Goal: Information Seeking & Learning: Learn about a topic

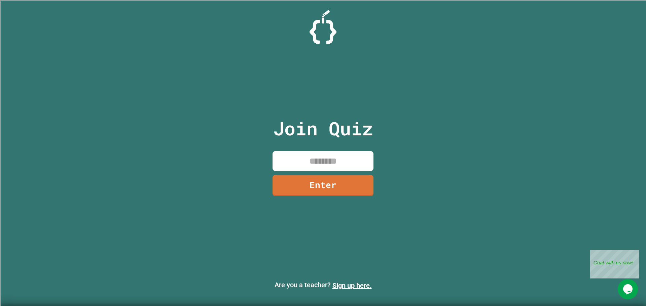
click at [309, 152] on input at bounding box center [322, 161] width 101 height 20
type input "********"
click at [332, 192] on link "Enter" at bounding box center [323, 185] width 93 height 22
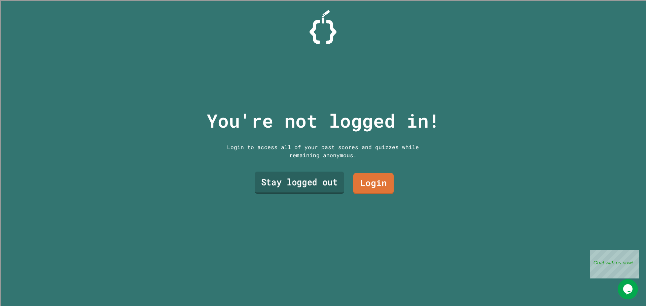
click at [321, 185] on link "Stay logged out" at bounding box center [299, 183] width 89 height 22
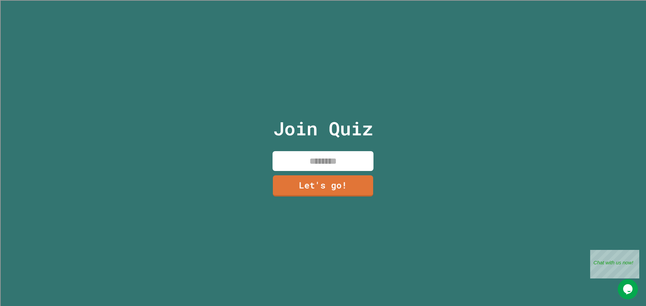
click at [318, 164] on input at bounding box center [322, 161] width 101 height 20
type input "****"
click at [335, 184] on link "Let's go!" at bounding box center [323, 185] width 100 height 22
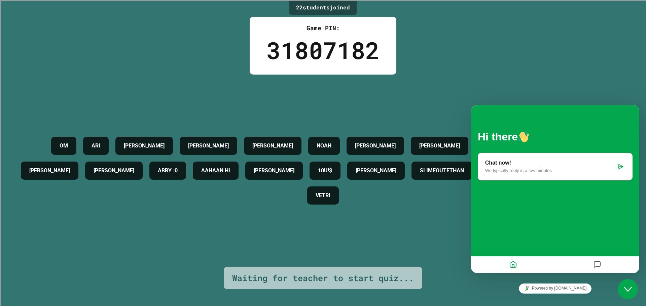
click at [597, 282] on div "Powered by [DOMAIN_NAME]" at bounding box center [555, 288] width 168 height 15
click at [628, 291] on icon "Close Chat This icon closes the chat window." at bounding box center [628, 290] width 8 height 8
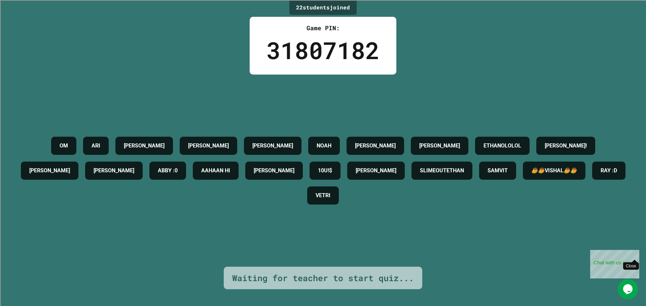
click at [635, 253] on div "Close" at bounding box center [634, 254] width 8 height 8
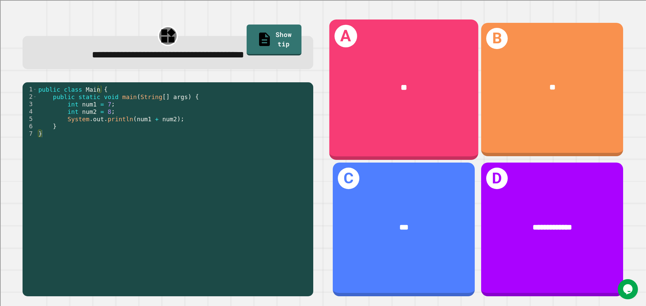
click at [419, 108] on div "A **" at bounding box center [403, 90] width 149 height 140
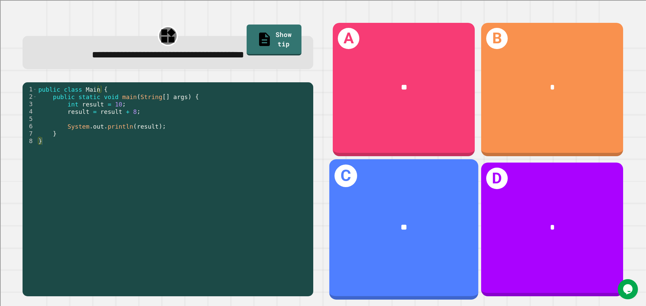
click at [398, 213] on div "**" at bounding box center [403, 228] width 149 height 45
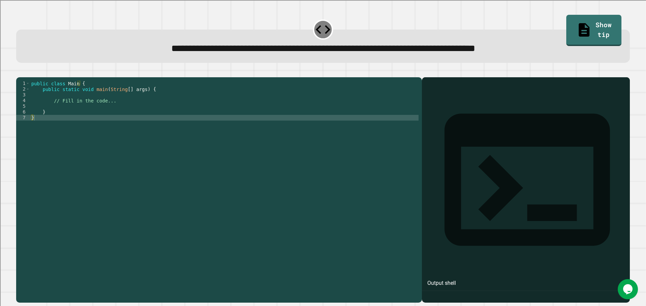
click at [144, 109] on div "public class Main { public static void main ( String [ ] args ) { // Fill in th…" at bounding box center [224, 184] width 389 height 206
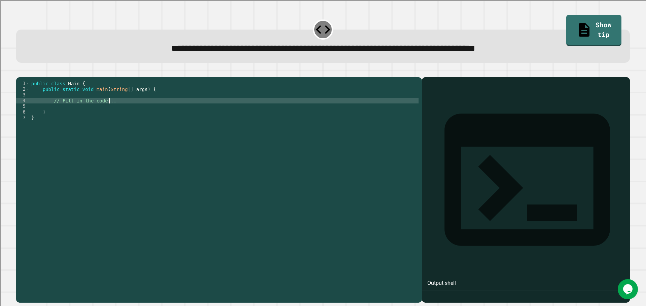
click at [144, 109] on div "public class Main { public static void main ( String [ ] args ) { // Fill in th…" at bounding box center [224, 184] width 389 height 206
click at [141, 110] on div "public class Main { public static void main ( String [ ] args ) { // Fill in th…" at bounding box center [224, 178] width 389 height 194
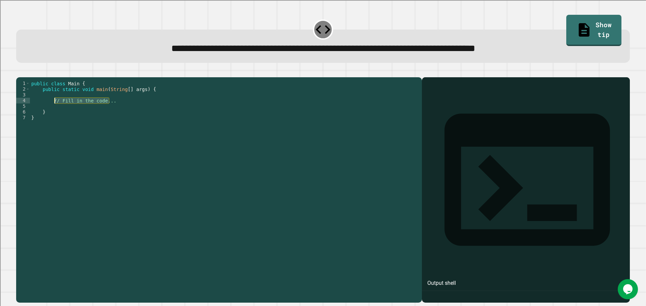
drag, startPoint x: 120, startPoint y: 110, endPoint x: 54, endPoint y: 111, distance: 65.9
click at [54, 111] on div "public class Main { public static void main ( String [ ] args ) { // Fill in th…" at bounding box center [224, 184] width 389 height 206
click at [54, 111] on div "public class Main { public static void main ( String [ ] args ) { // Fill in th…" at bounding box center [224, 178] width 389 height 194
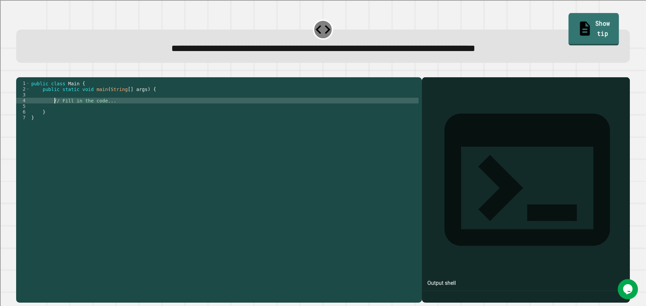
click at [584, 31] on link "Show tip" at bounding box center [593, 29] width 50 height 33
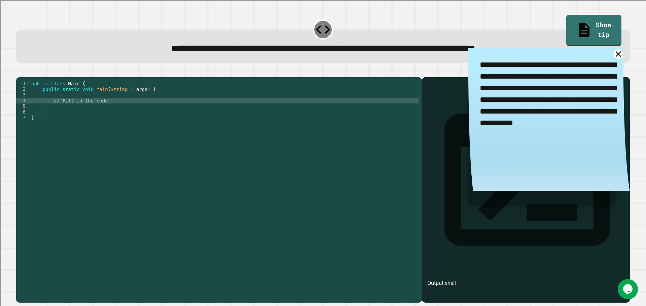
drag, startPoint x: 470, startPoint y: 66, endPoint x: 590, endPoint y: 65, distance: 119.4
click at [590, 65] on textarea "**********" at bounding box center [548, 94] width 161 height 93
click at [613, 57] on icon at bounding box center [619, 54] width 12 height 12
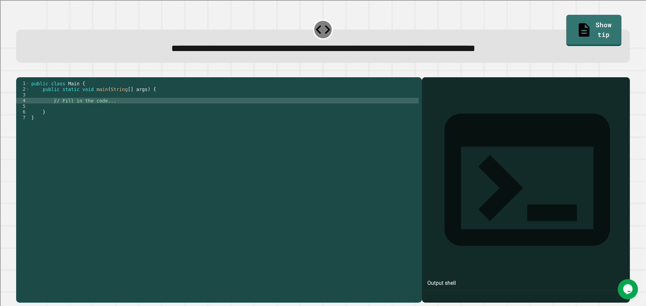
click at [136, 111] on div "public class Main { public static void main ( String [ ] args ) { // Fill in th…" at bounding box center [224, 184] width 389 height 206
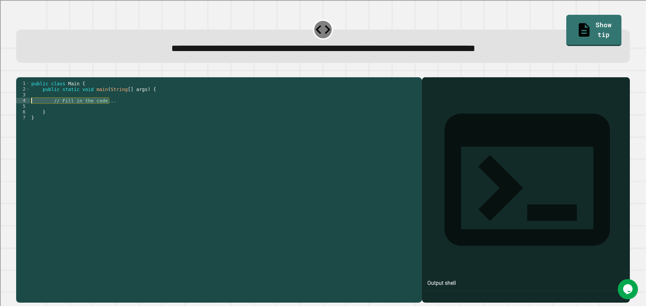
drag, startPoint x: 136, startPoint y: 111, endPoint x: 53, endPoint y: 112, distance: 82.7
click at [53, 112] on div "public class Main { public static void main ( String [ ] args ) { // Fill in th…" at bounding box center [224, 184] width 389 height 206
type textarea "**********"
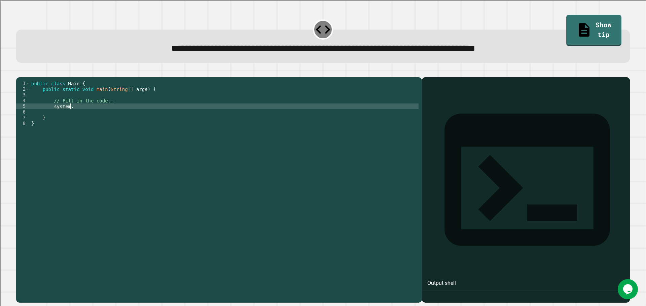
scroll to position [0, 2]
type textarea "******"
type textarea "**********"
click at [25, 76] on icon "button" at bounding box center [24, 76] width 4 height 5
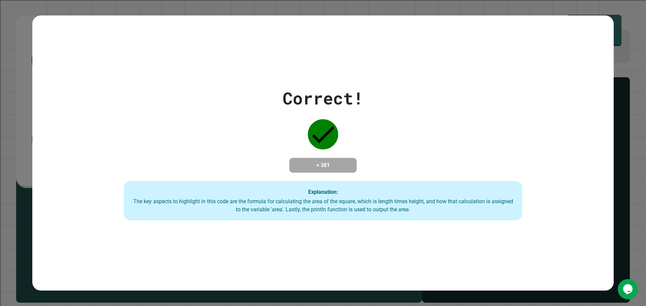
click at [18, 114] on div "Correct! + 381 Explanation: The key aspects to highlight in this code are the f…" at bounding box center [323, 153] width 646 height 306
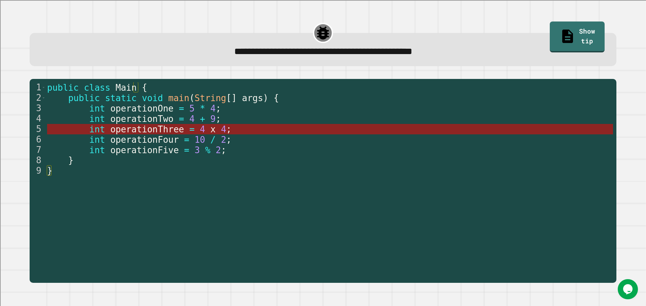
click at [210, 131] on span "x" at bounding box center [212, 129] width 5 height 10
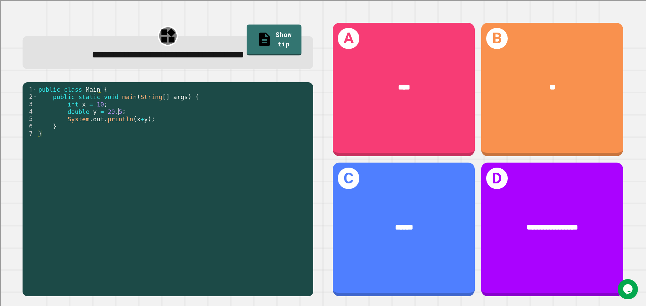
click at [146, 114] on div "public class Main { public static void main ( String [ ] args ) { int x = 10 ; …" at bounding box center [173, 189] width 273 height 207
click at [151, 121] on div "public class Main { public static void main ( String [ ] args ) { int x = 10 ; …" at bounding box center [173, 189] width 273 height 207
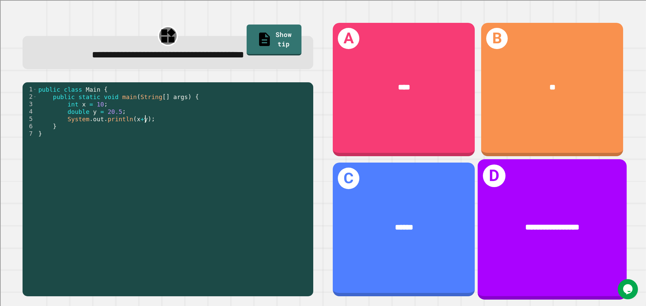
click at [494, 222] on div "**********" at bounding box center [552, 228] width 116 height 12
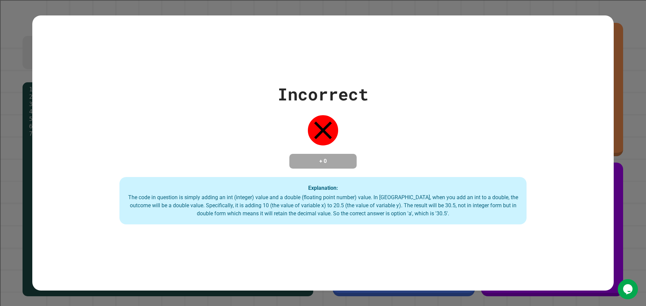
click at [134, 199] on div "The code in question is simply adding an int (integer) value and a double (floa…" at bounding box center [323, 206] width 394 height 24
drag, startPoint x: 134, startPoint y: 199, endPoint x: 270, endPoint y: 198, distance: 135.9
click at [270, 198] on div "The code in question is simply adding an int (integer) value and a double (floa…" at bounding box center [323, 206] width 394 height 24
drag, startPoint x: 274, startPoint y: 198, endPoint x: 300, endPoint y: 198, distance: 25.9
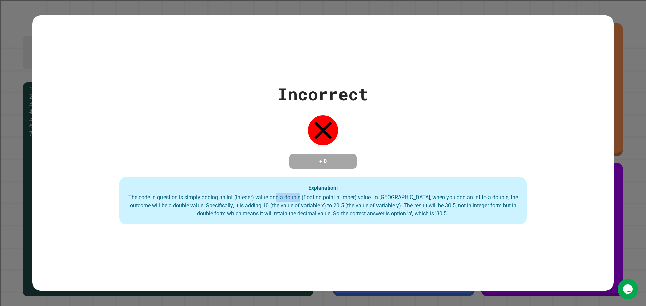
click at [300, 198] on div "The code in question is simply adding an int (integer) value and a double (floa…" at bounding box center [323, 206] width 394 height 24
click at [301, 198] on div "The code in question is simply adding an int (integer) value and a double (floa…" at bounding box center [323, 206] width 394 height 24
click at [401, 196] on div "The code in question is simply adding an int (integer) value and a double (floa…" at bounding box center [323, 206] width 394 height 24
drag, startPoint x: 373, startPoint y: 204, endPoint x: 327, endPoint y: 208, distance: 46.3
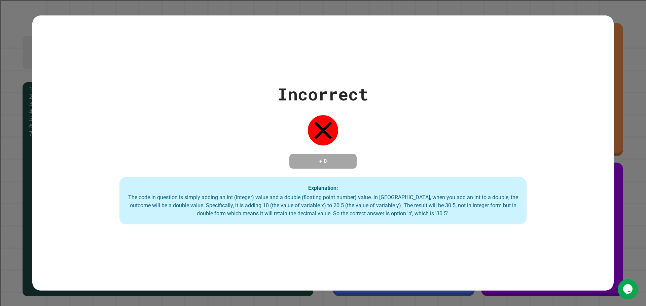
click at [372, 204] on div "The code in question is simply adding an int (integer) value and a double (floa…" at bounding box center [323, 206] width 394 height 24
click at [266, 211] on div "The code in question is simply adding an int (integer) value and a double (floa…" at bounding box center [323, 206] width 394 height 24
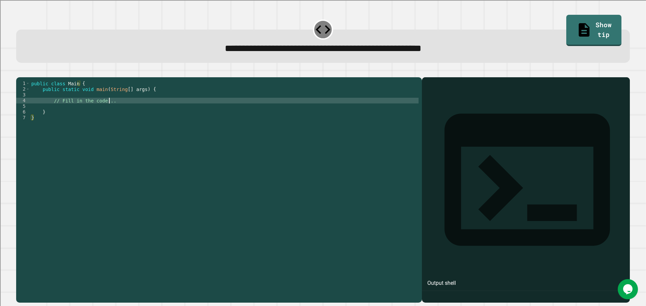
click at [136, 110] on div "public class Main { public static void main ( String [ ] args ) { // Fill in th…" at bounding box center [224, 184] width 389 height 206
type textarea "**"
click at [119, 111] on div "public class Main { public static void main ( String [ ] args ) { System . out …" at bounding box center [224, 184] width 389 height 206
type textarea "**********"
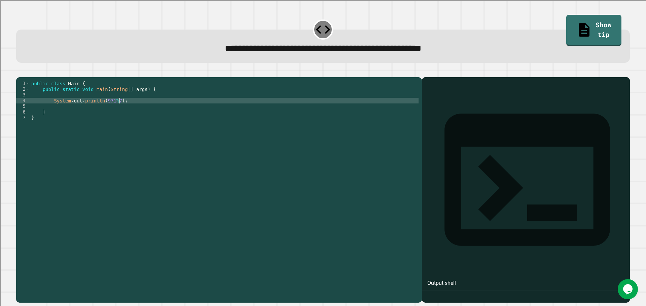
click at [20, 72] on icon "button" at bounding box center [20, 72] width 0 height 0
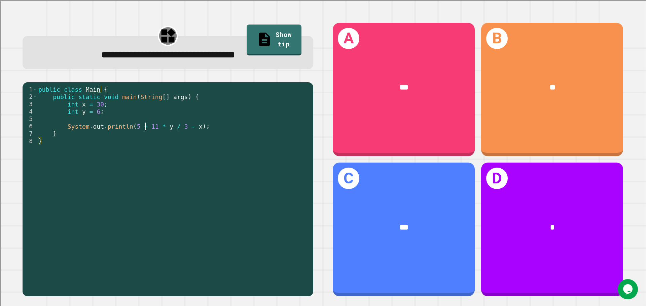
click at [145, 129] on div "public class Main { public static void main ( String [ ] args ) { int x = 30 ; …" at bounding box center [173, 189] width 273 height 207
click at [162, 129] on div "public class Main { public static void main ( String [ ] args ) { int x = 30 ; …" at bounding box center [173, 189] width 273 height 207
click at [175, 128] on div "public class Main { public static void main ( String [ ] args ) { int x = 30 ; …" at bounding box center [173, 189] width 273 height 207
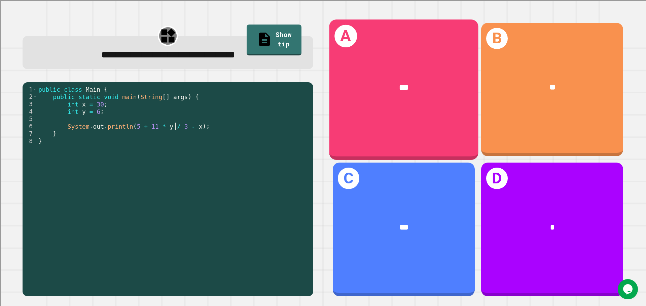
click at [422, 132] on div "A ***" at bounding box center [403, 90] width 149 height 140
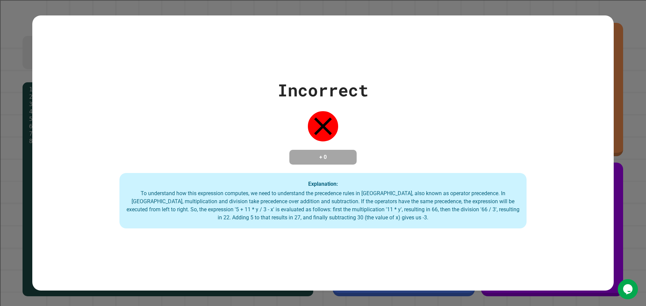
click at [319, 212] on div "To understand how this expression computes, we need to understand the precedenc…" at bounding box center [323, 206] width 394 height 32
click at [418, 108] on div "Incorrect + 0 Explanation: To understand how this expression computes, we need …" at bounding box center [322, 153] width 581 height 151
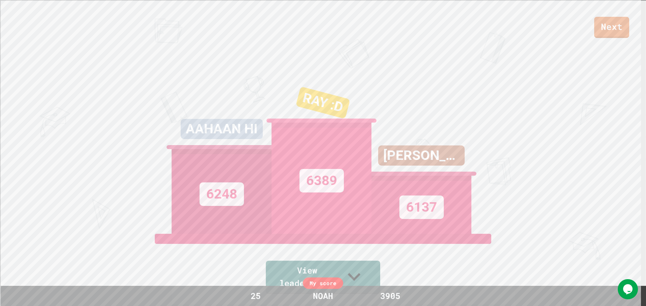
scroll to position [0, 0]
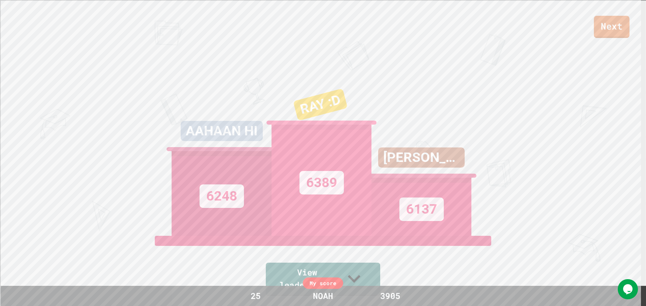
click at [611, 22] on link "Next" at bounding box center [612, 27] width 36 height 22
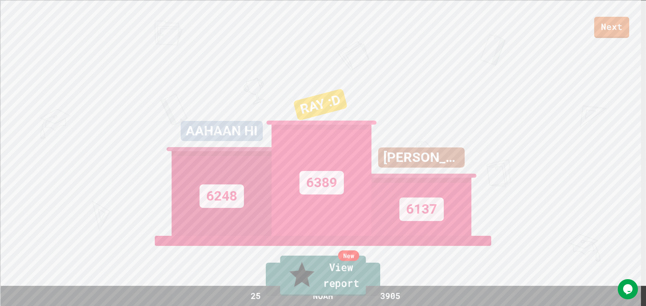
click at [343, 285] on link "New View report" at bounding box center [323, 276] width 86 height 40
drag, startPoint x: 380, startPoint y: 90, endPoint x: 423, endPoint y: 85, distance: 43.3
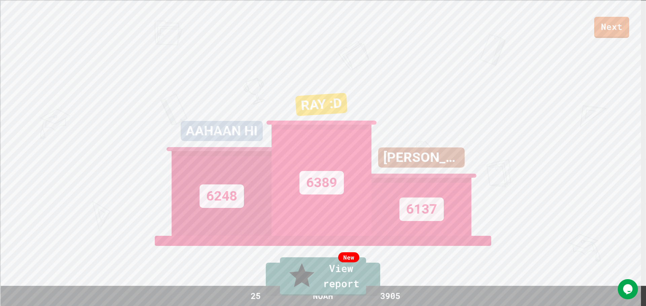
drag, startPoint x: 325, startPoint y: 188, endPoint x: 482, endPoint y: 119, distance: 170.9
